Goal: Information Seeking & Learning: Learn about a topic

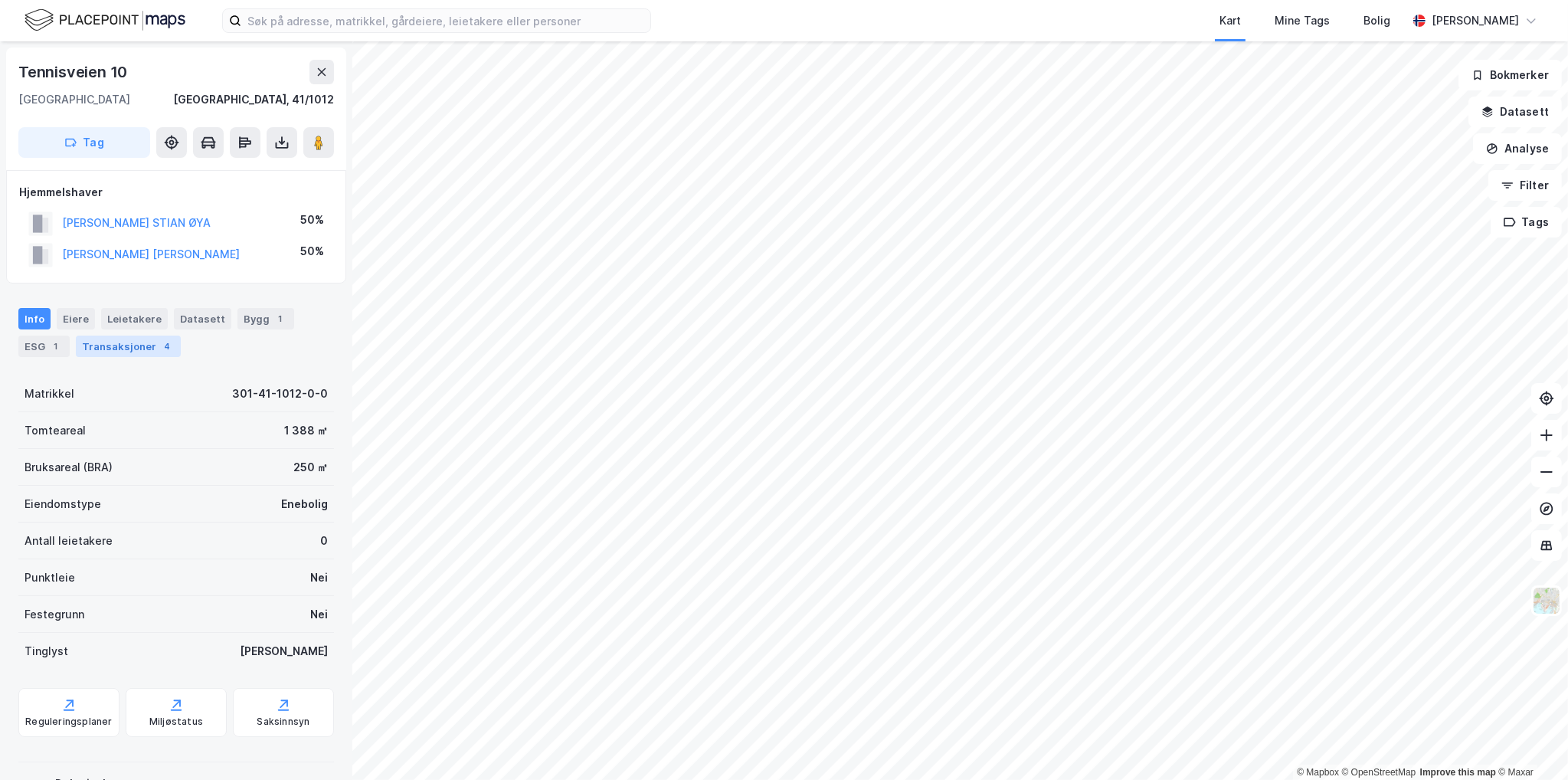
click at [132, 353] on div "Transaksjoner 4" at bounding box center [128, 346] width 105 height 21
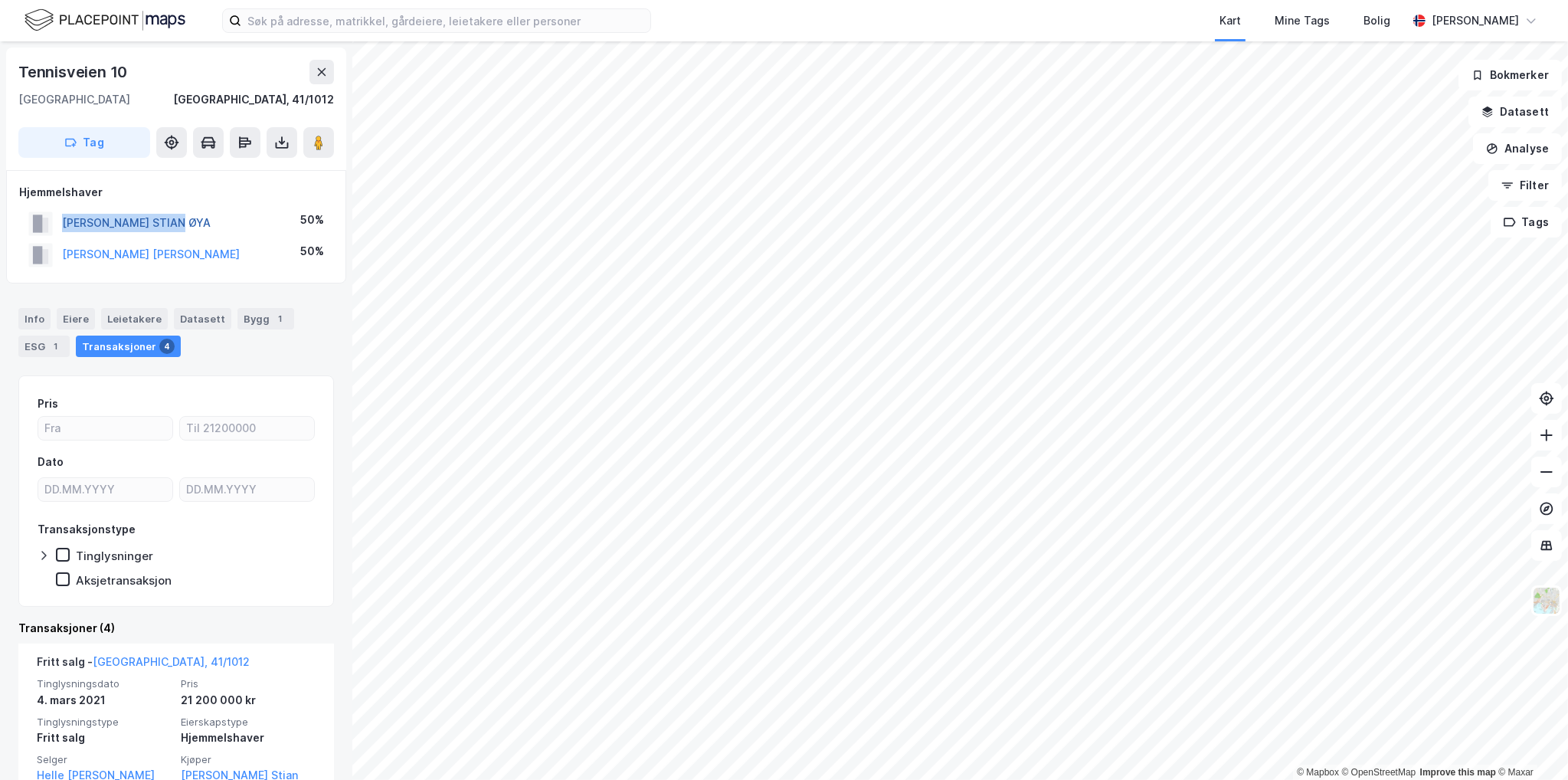
drag, startPoint x: 212, startPoint y: 226, endPoint x: 64, endPoint y: 221, distance: 148.1
click at [64, 221] on div "[PERSON_NAME] STIAN ØYA 50%" at bounding box center [176, 224] width 314 height 31
click at [0, 0] on button "[PERSON_NAME] STIAN ØYA" at bounding box center [0, 0] width 0 height 0
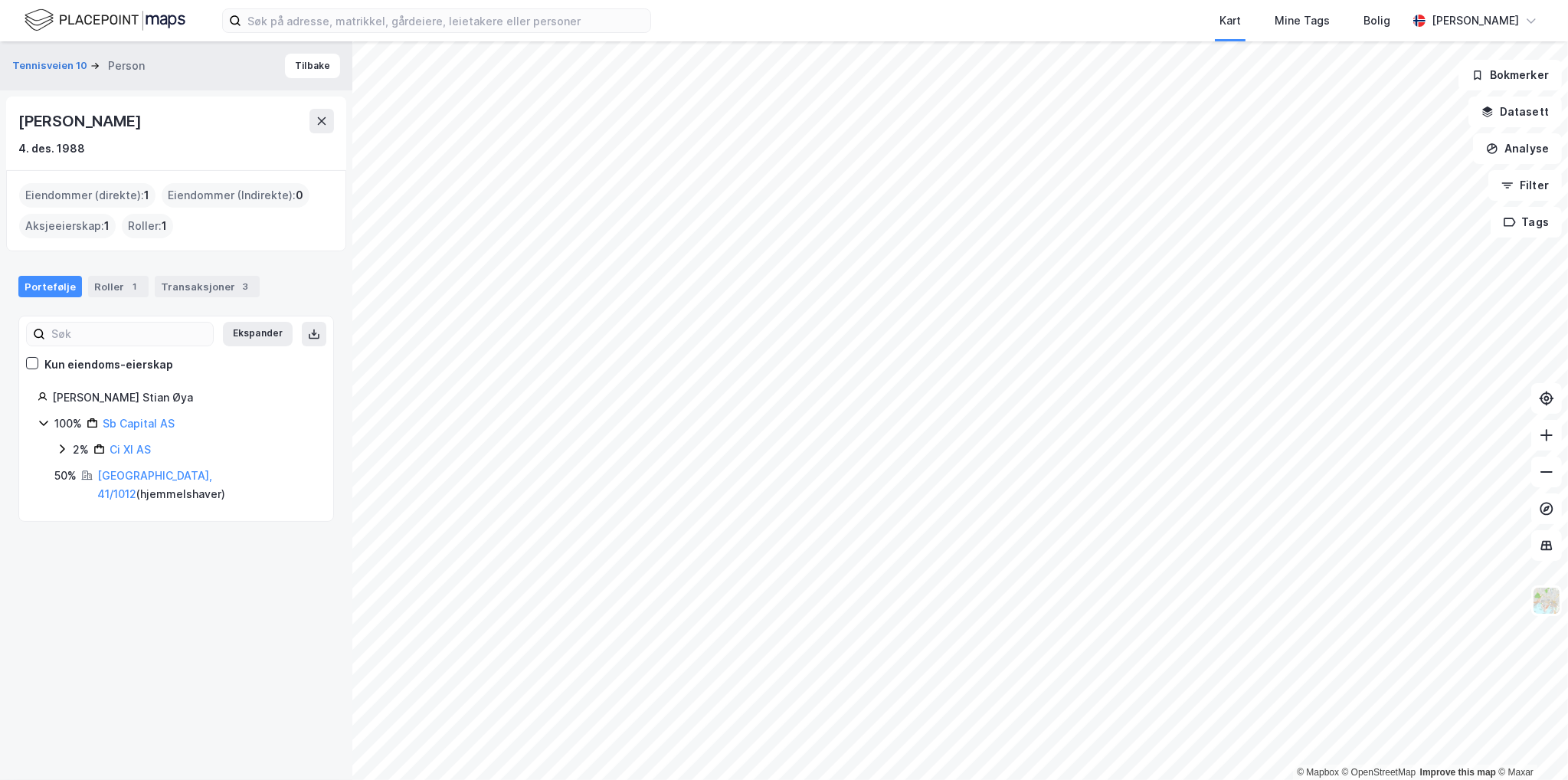
click at [61, 116] on div "[PERSON_NAME]" at bounding box center [81, 121] width 125 height 24
click at [141, 189] on div "Eiendommer (direkte) : 1" at bounding box center [87, 195] width 136 height 24
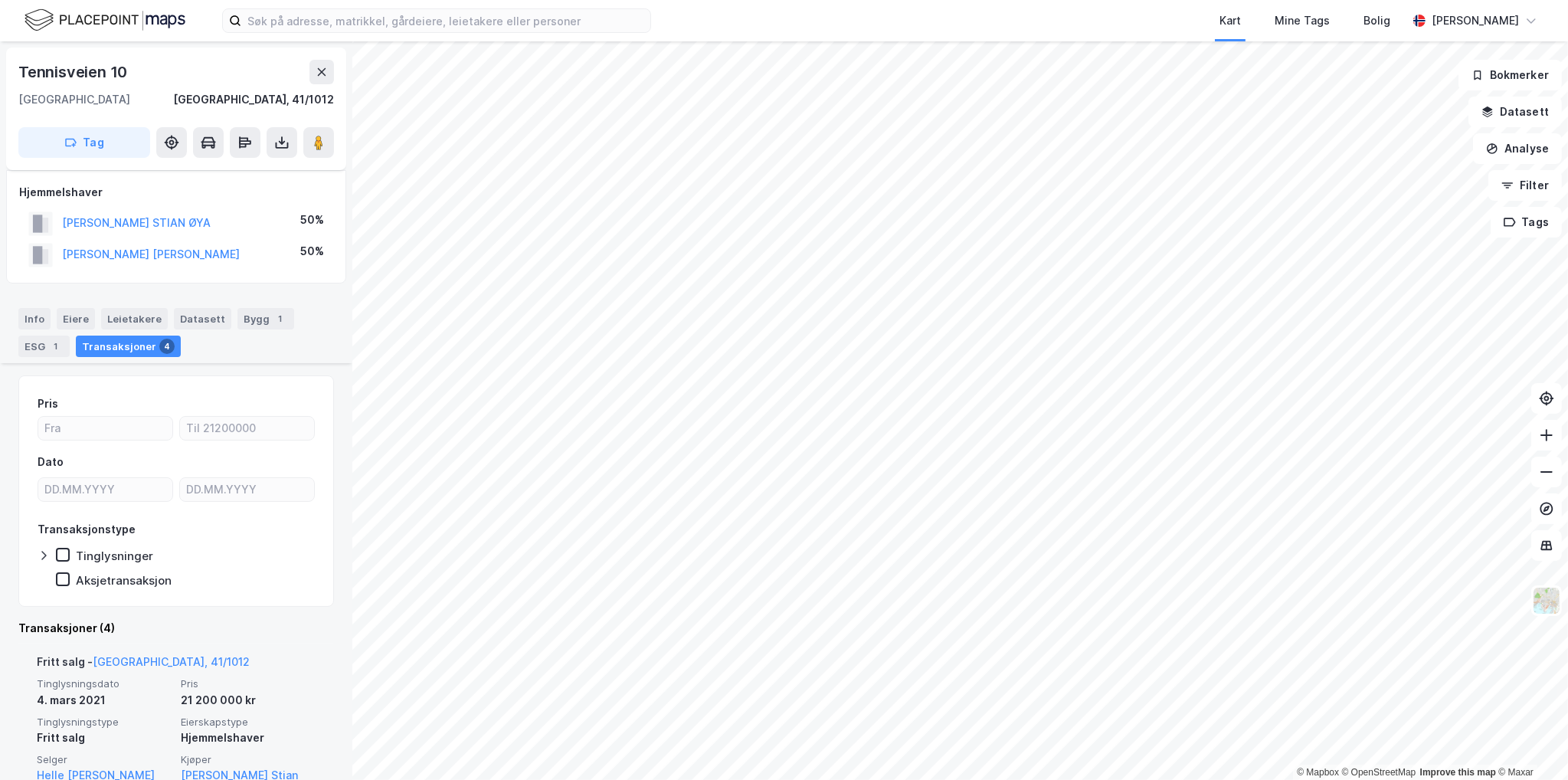
scroll to position [230, 0]
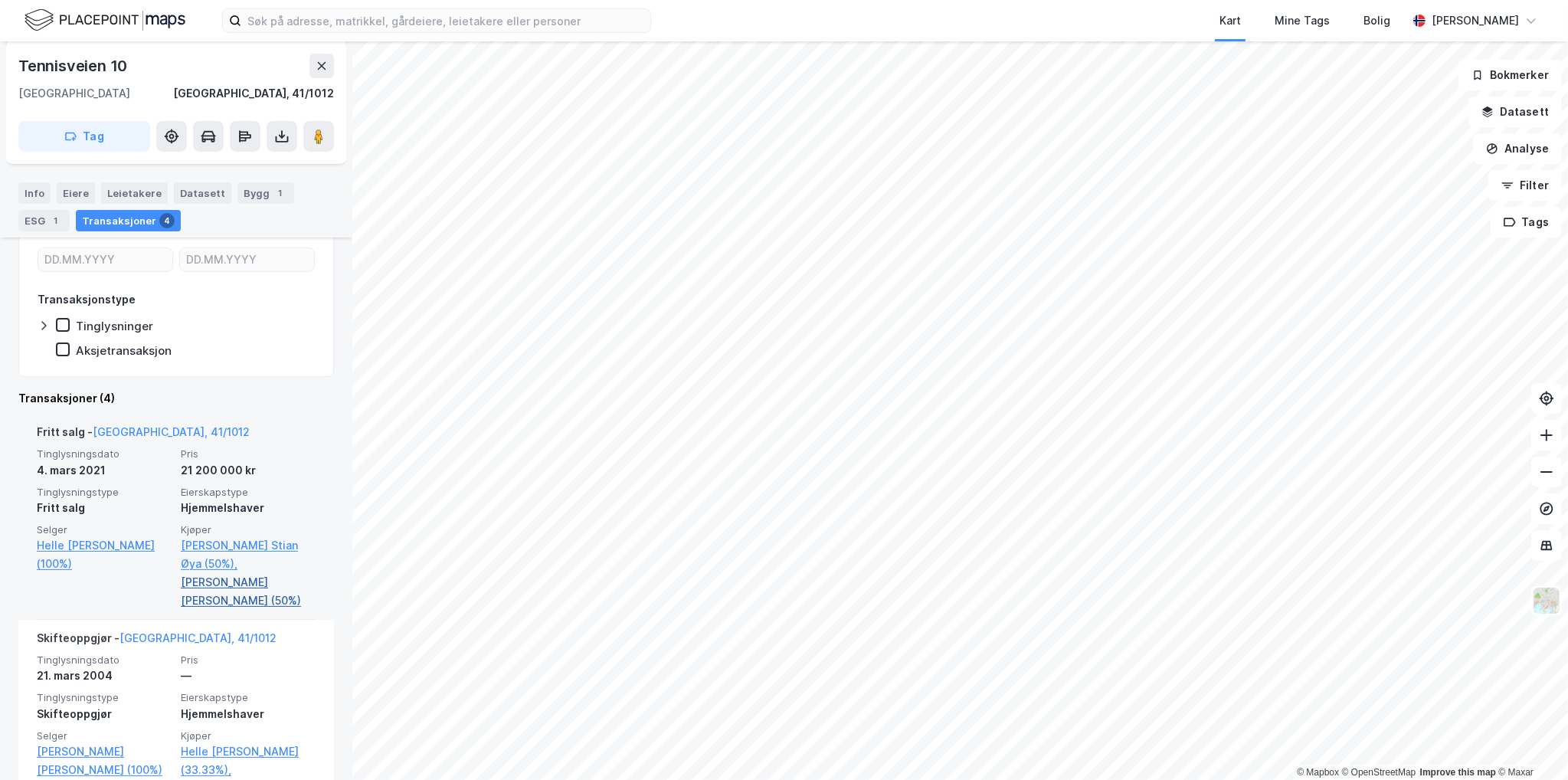
click at [217, 590] on link "[PERSON_NAME] [PERSON_NAME] (50%)" at bounding box center [248, 592] width 135 height 37
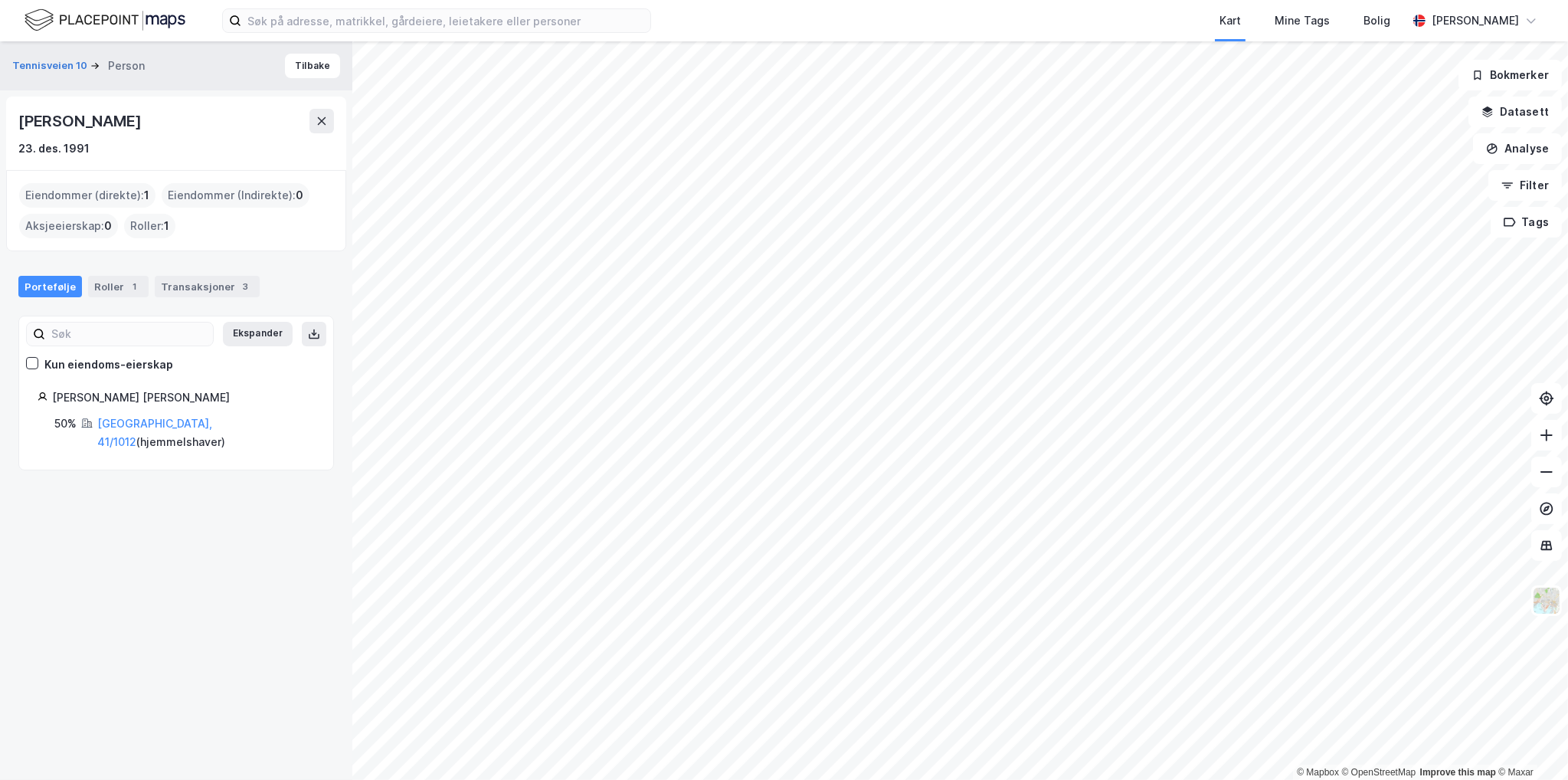
click at [119, 125] on div "[PERSON_NAME]" at bounding box center [81, 121] width 125 height 24
click at [115, 292] on div "Roller 1" at bounding box center [119, 287] width 60 height 21
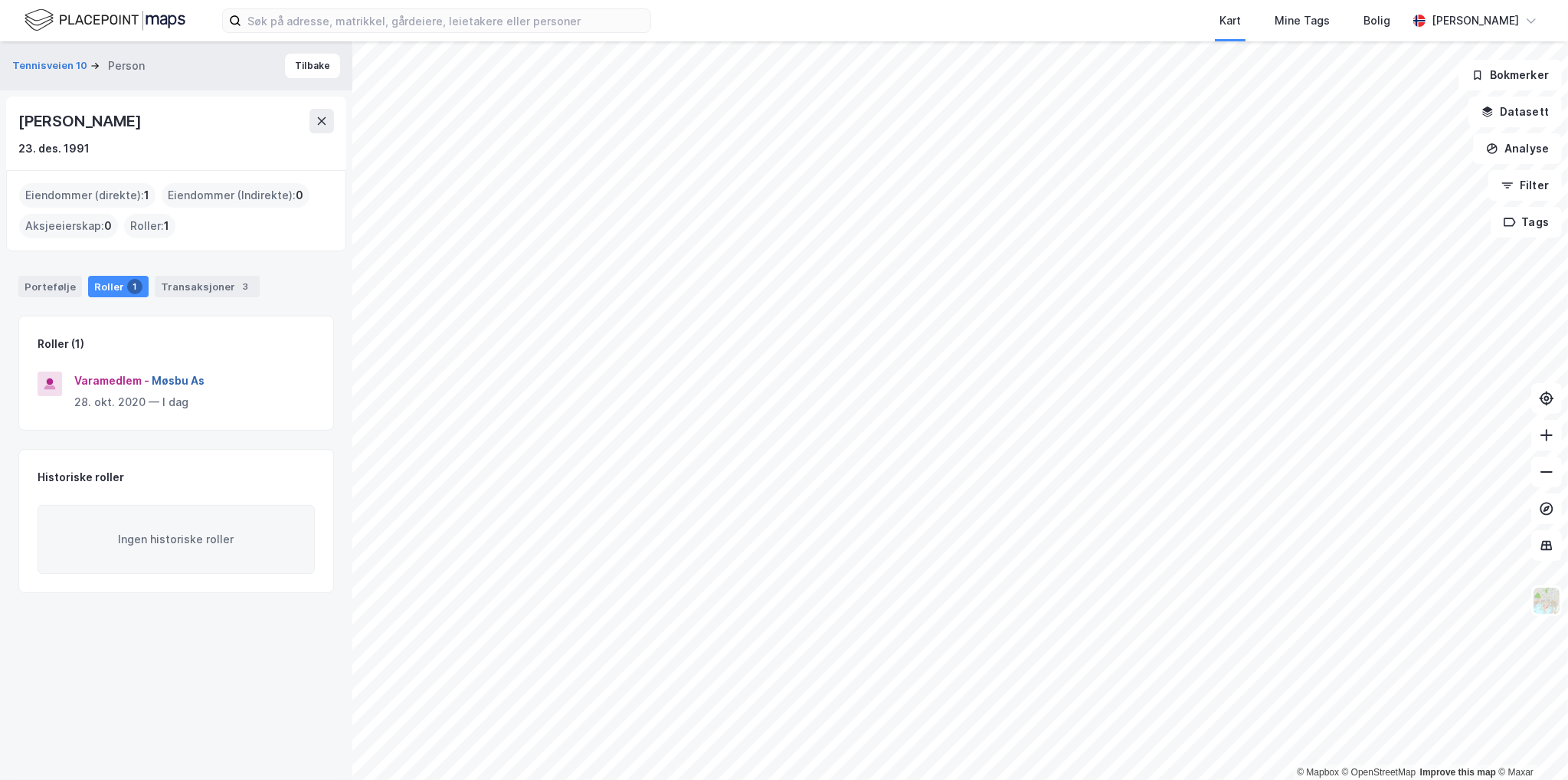
click at [0, 0] on button "Møsbu As" at bounding box center [0, 0] width 0 height 0
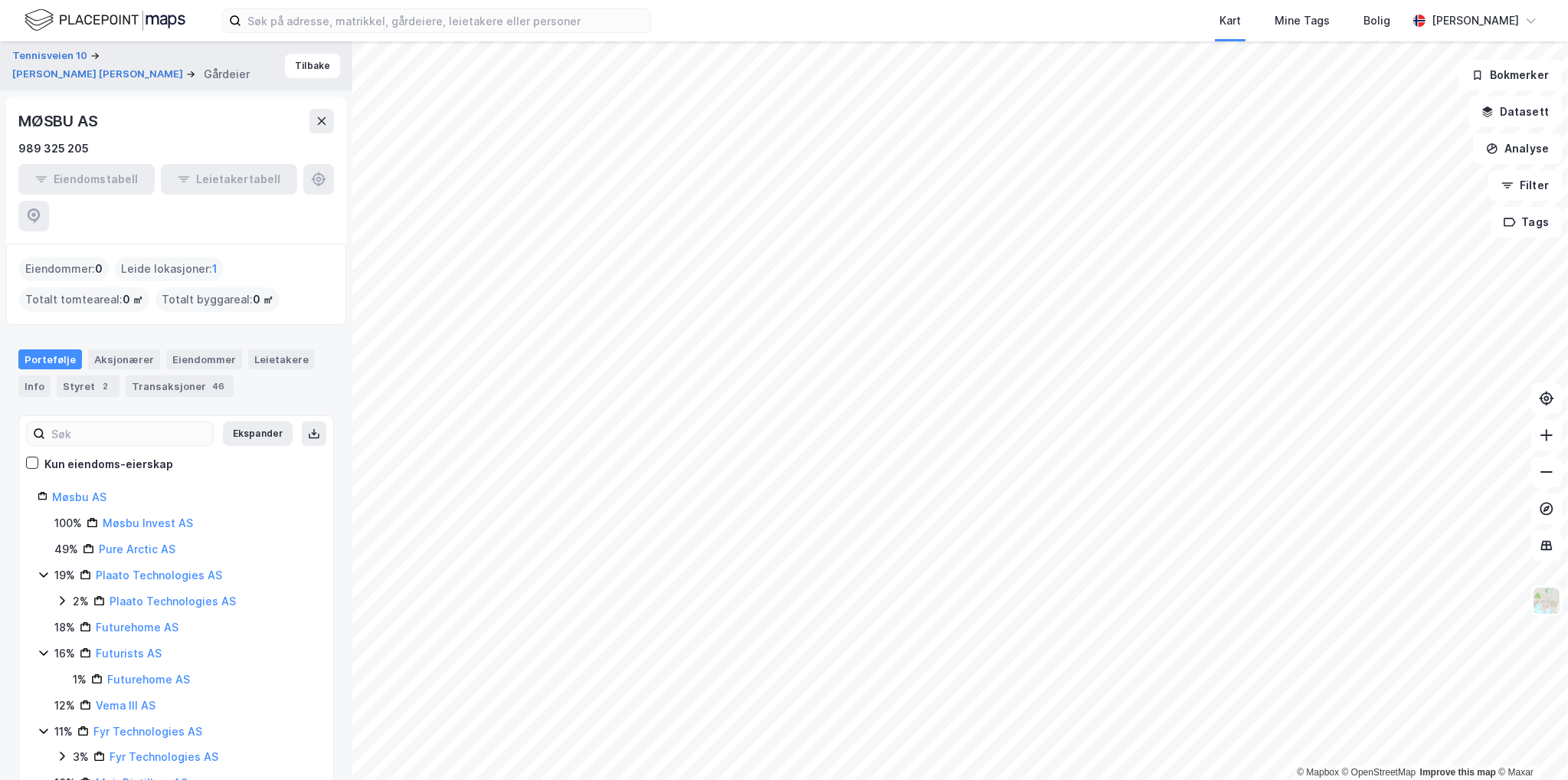
click at [78, 120] on div "MØSBU AS" at bounding box center [59, 121] width 82 height 24
click at [206, 119] on div "MØSBU AS" at bounding box center [176, 121] width 316 height 24
click at [86, 375] on div "Styret 2" at bounding box center [87, 386] width 63 height 21
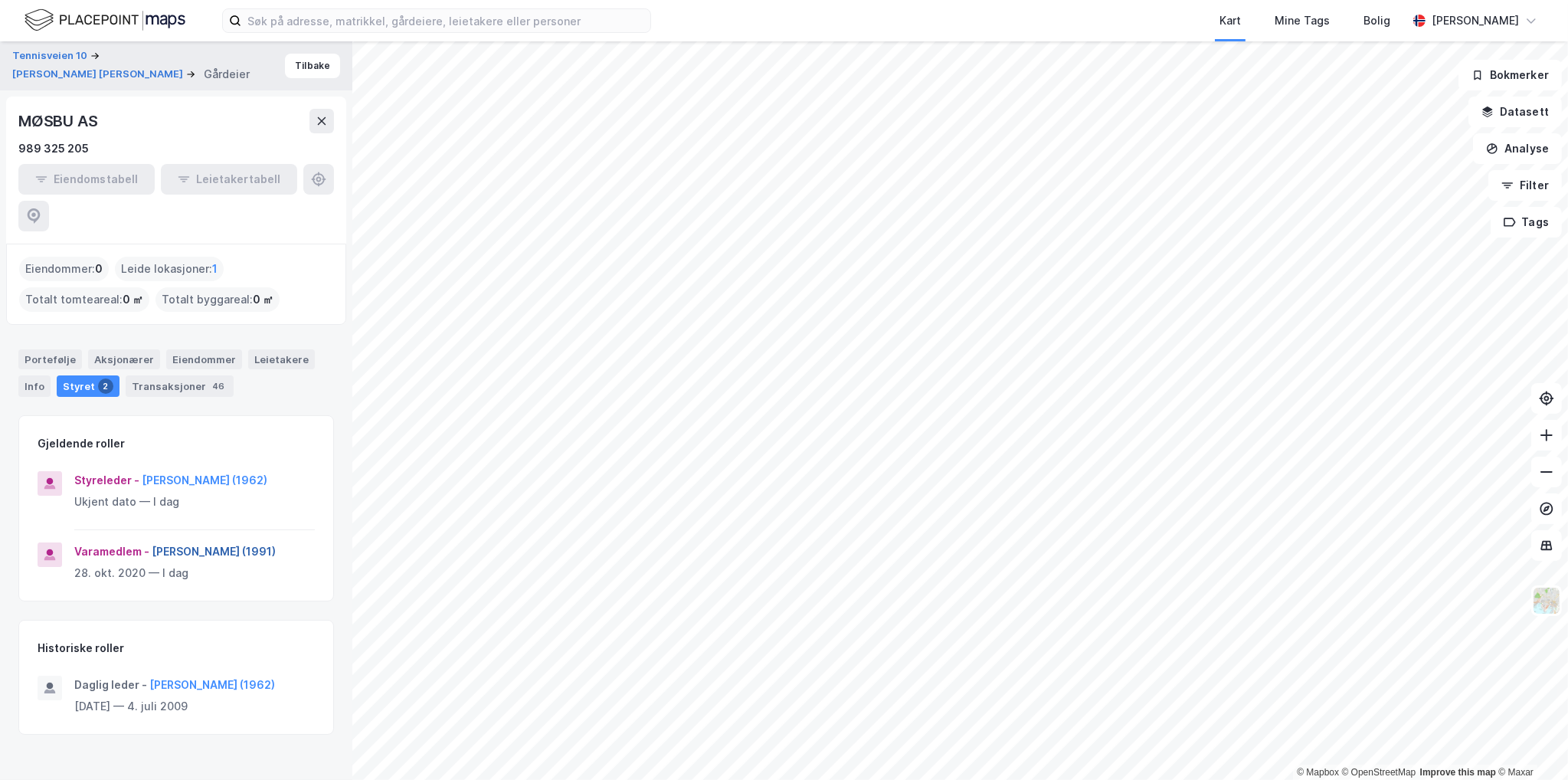
click at [0, 0] on button "[PERSON_NAME] (1991)" at bounding box center [0, 0] width 0 height 0
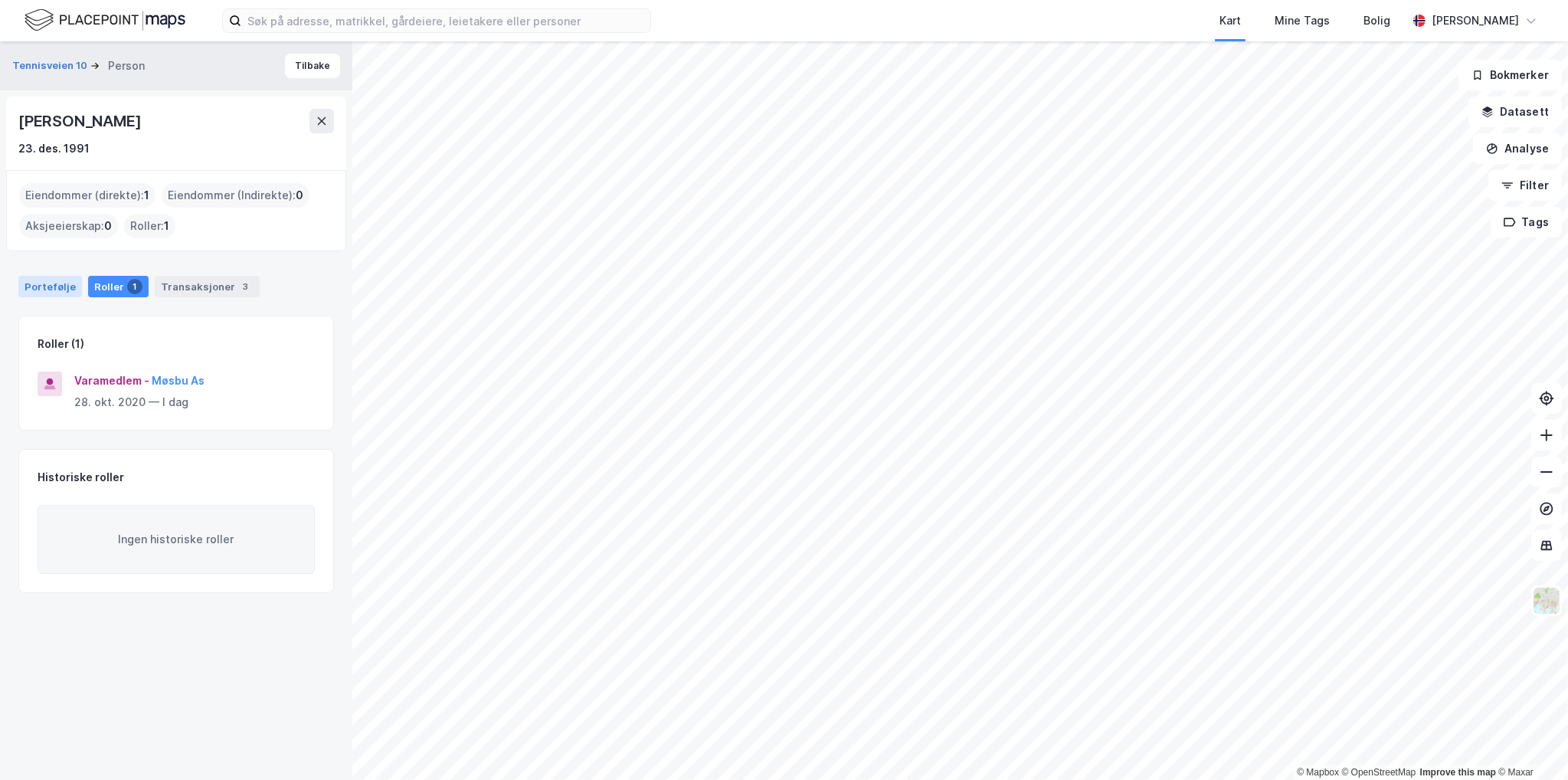
click at [56, 291] on div "Portefølje" at bounding box center [50, 287] width 63 height 21
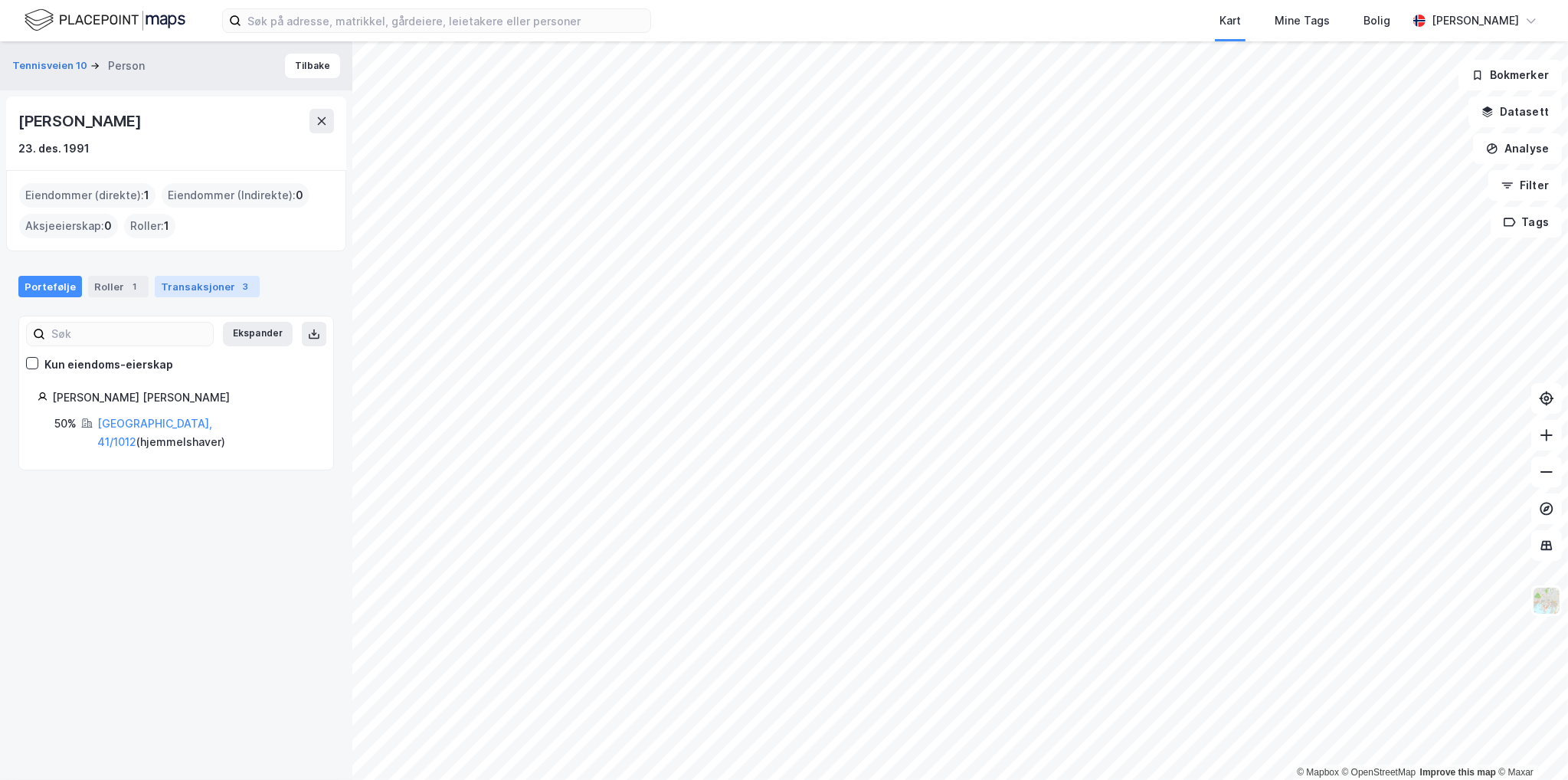
click at [215, 276] on div "Transaksjoner 3" at bounding box center [207, 287] width 105 height 21
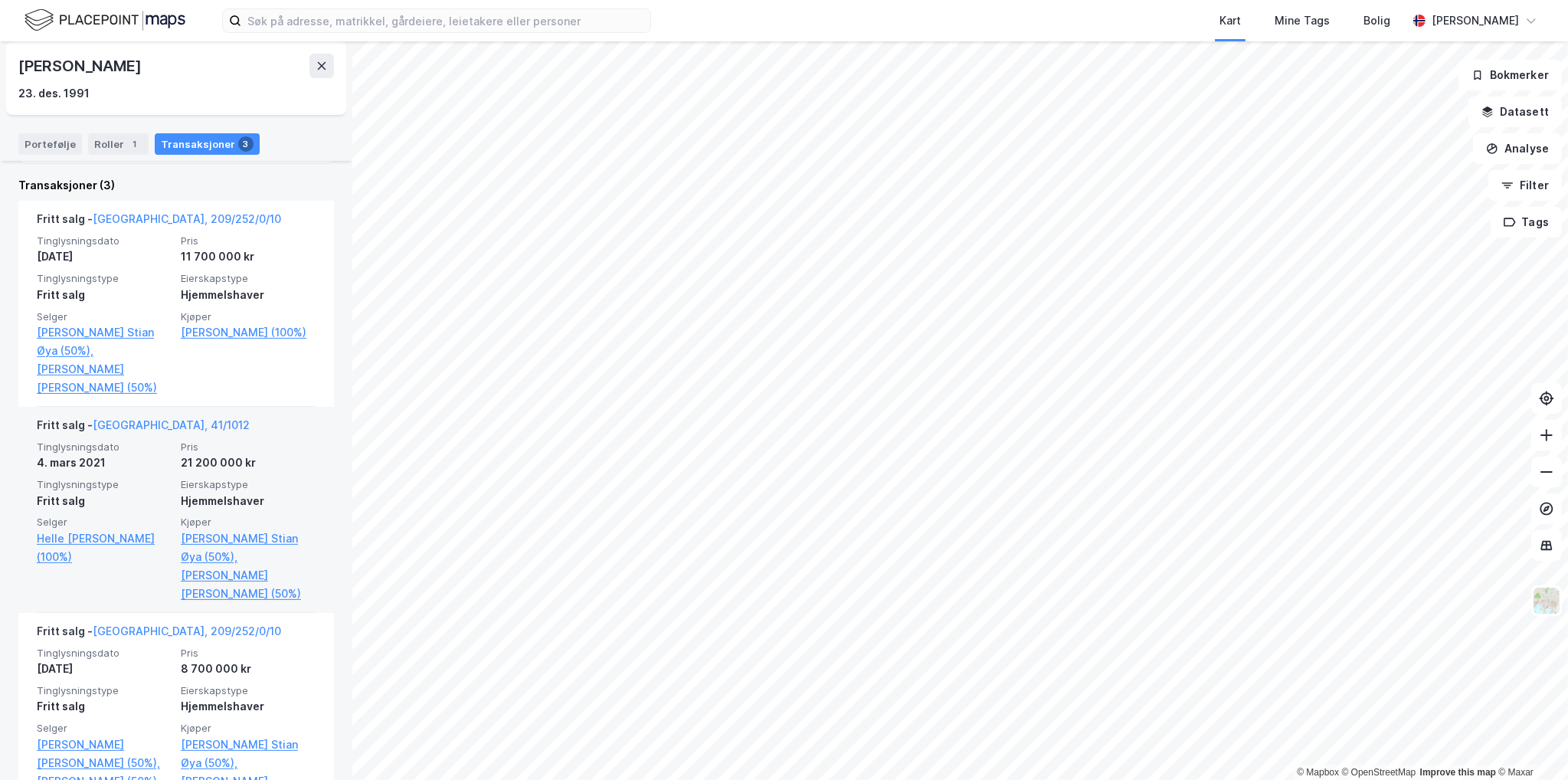
scroll to position [414, 0]
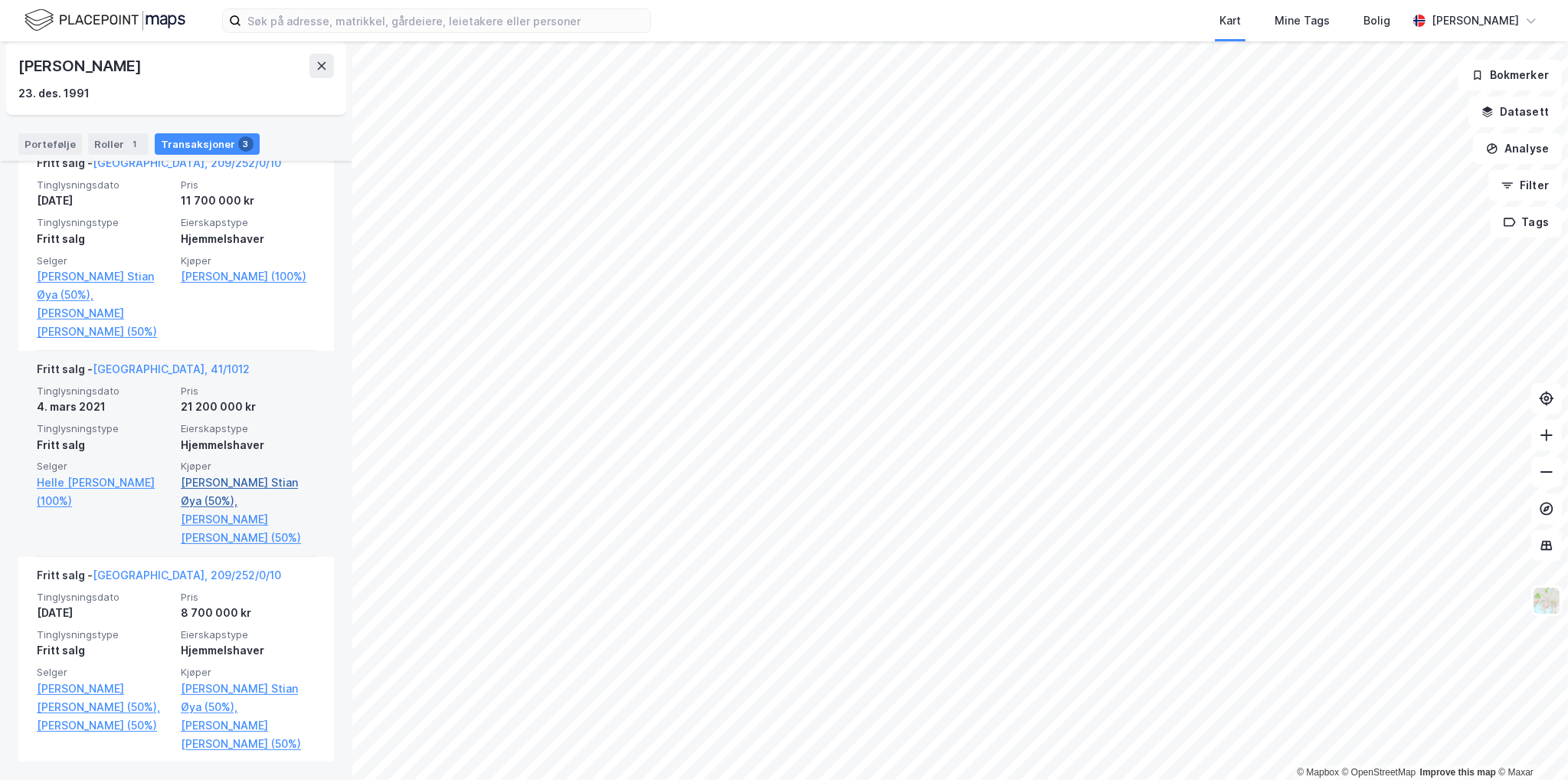
click at [223, 486] on link "[PERSON_NAME] Stian Øya (50%)," at bounding box center [248, 492] width 135 height 37
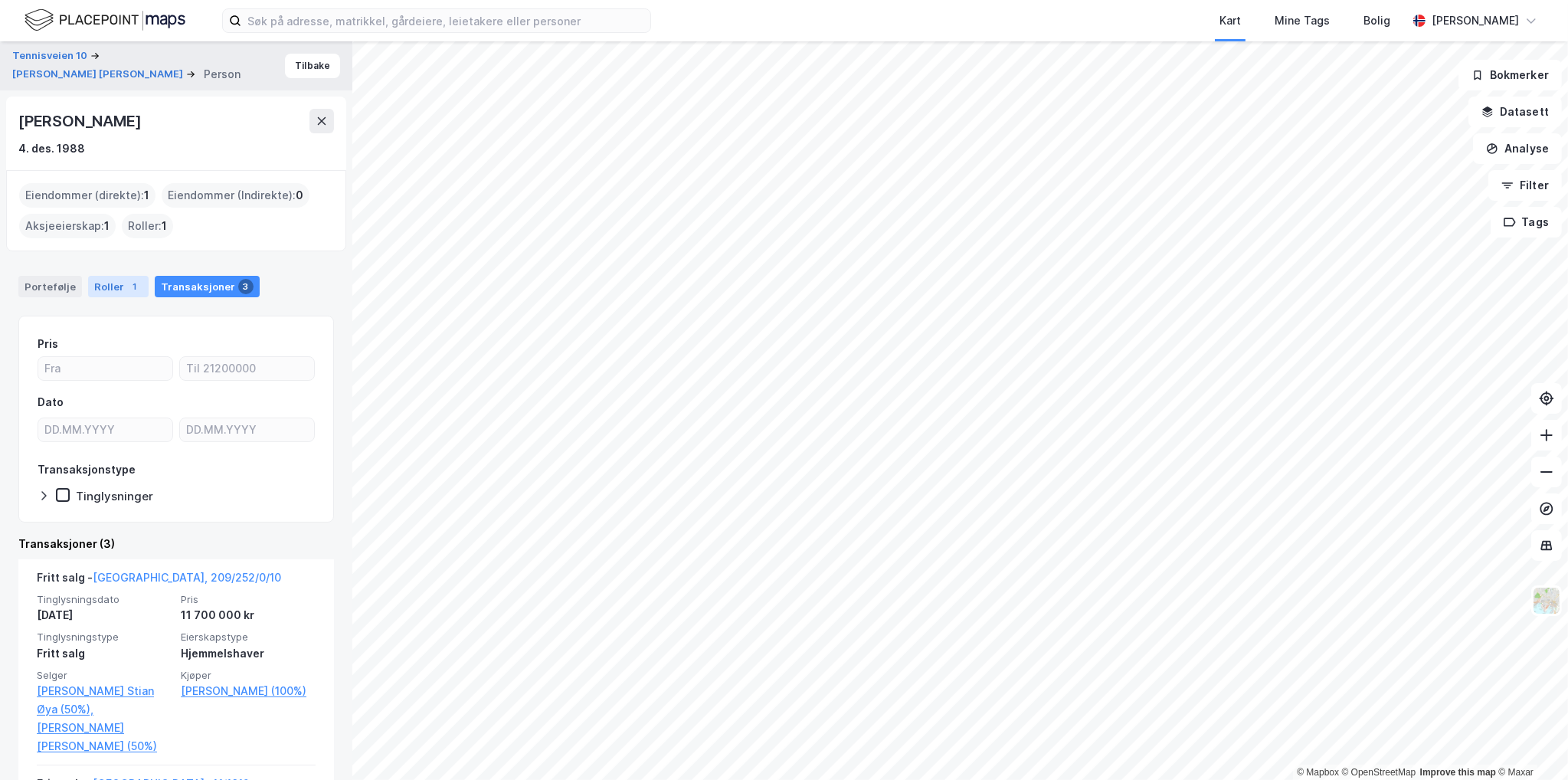
click at [105, 283] on div "Roller 1" at bounding box center [119, 287] width 60 height 21
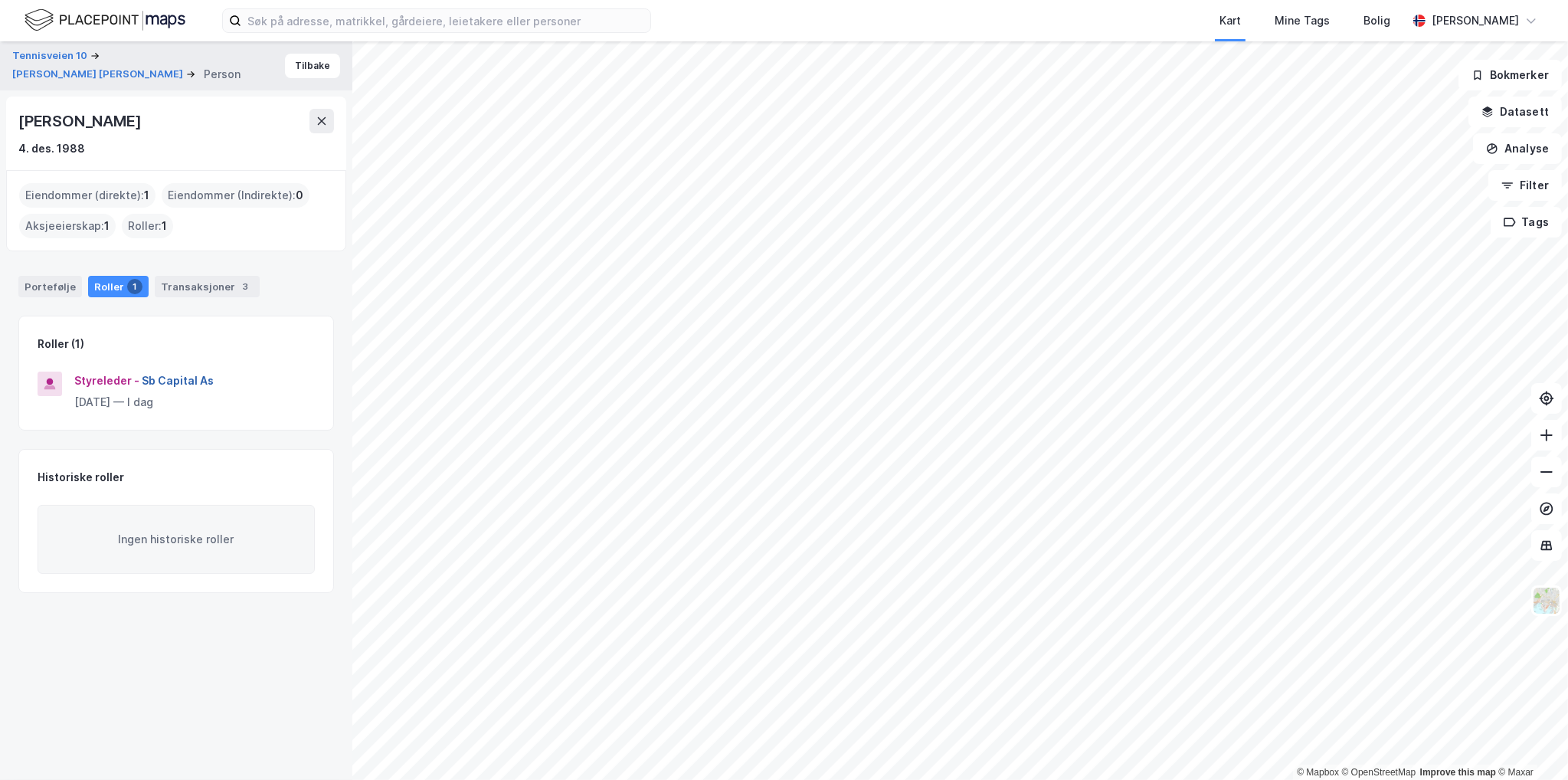
click at [0, 0] on button "Sb Capital As" at bounding box center [0, 0] width 0 height 0
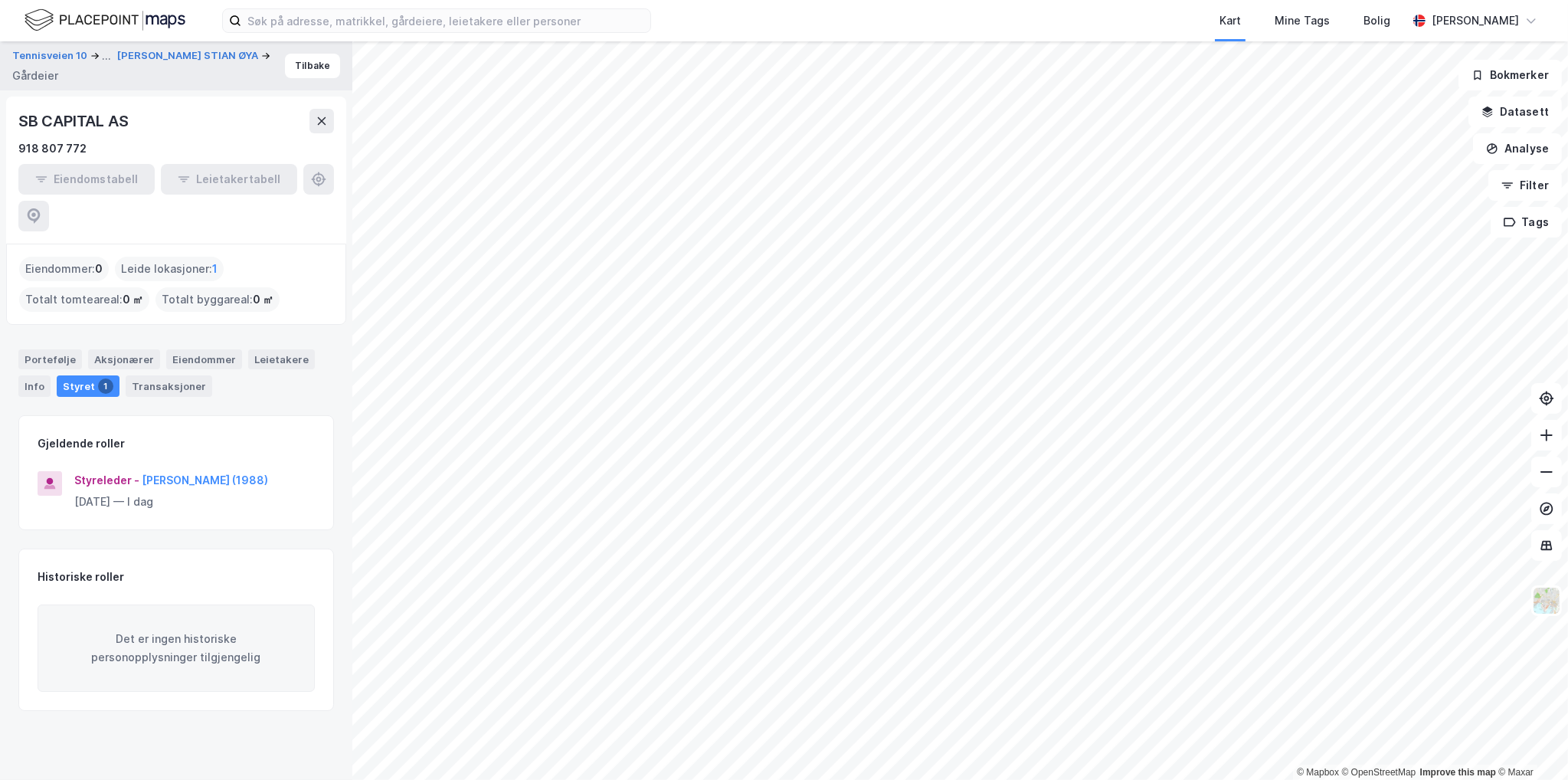
click at [67, 132] on div "SB CAPITAL AS" at bounding box center [75, 121] width 113 height 24
click at [68, 124] on div "SB CAPITAL AS" at bounding box center [75, 121] width 113 height 24
